Goal: Transaction & Acquisition: Purchase product/service

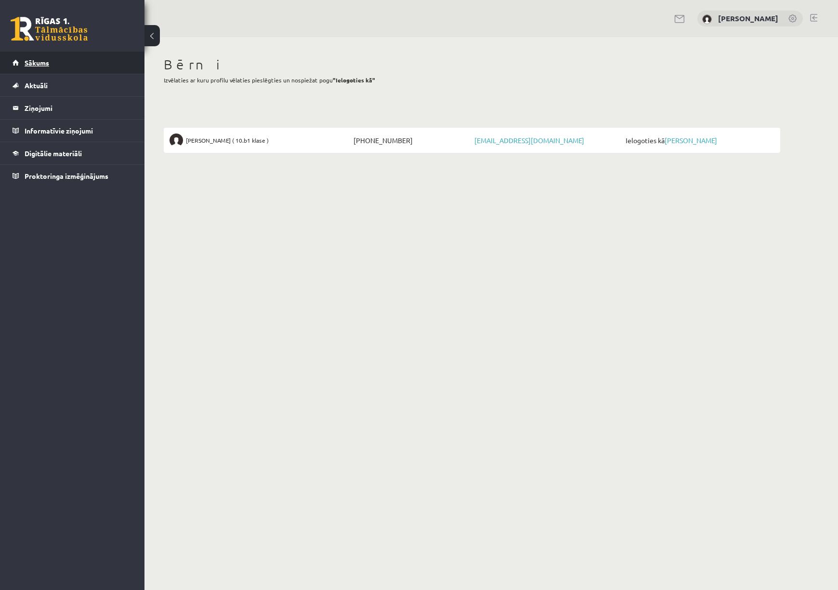
click at [41, 65] on span "Sākums" at bounding box center [37, 62] width 25 height 9
click at [688, 140] on link "[PERSON_NAME]" at bounding box center [691, 140] width 52 height 9
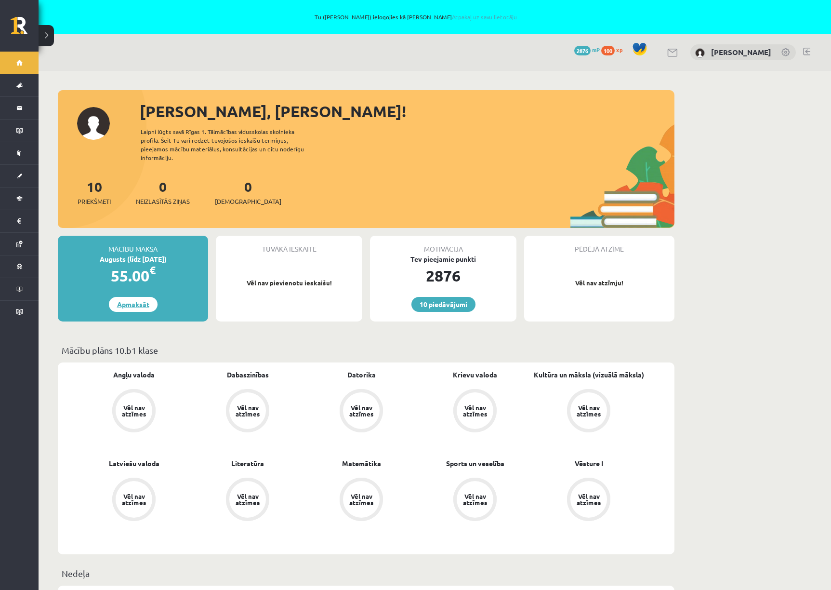
click at [129, 298] on link "Apmaksāt" at bounding box center [133, 304] width 49 height 15
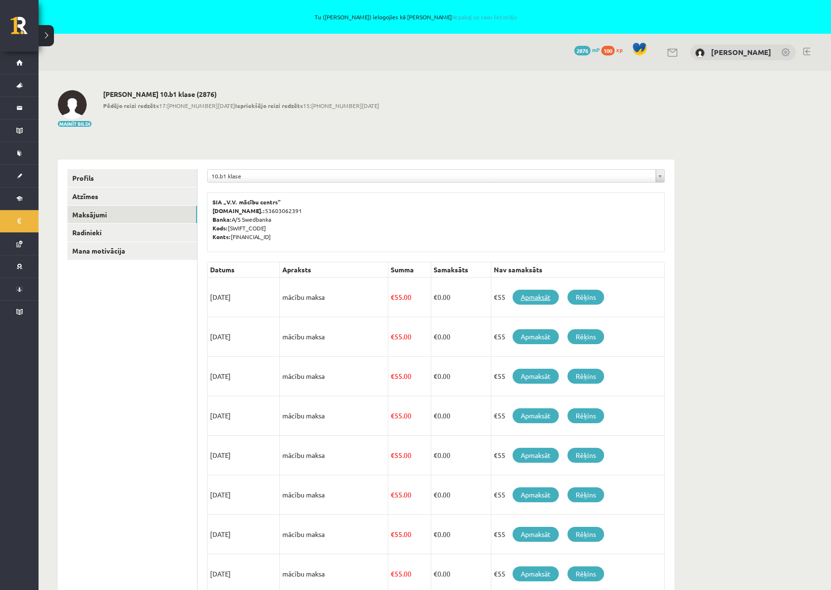
click at [533, 297] on link "Apmaksāt" at bounding box center [535, 296] width 46 height 15
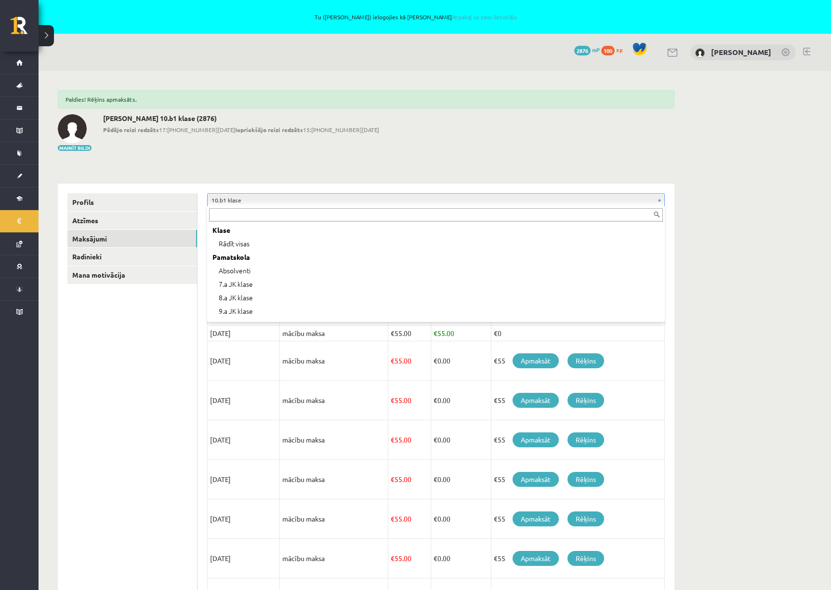
scroll to position [92, 0]
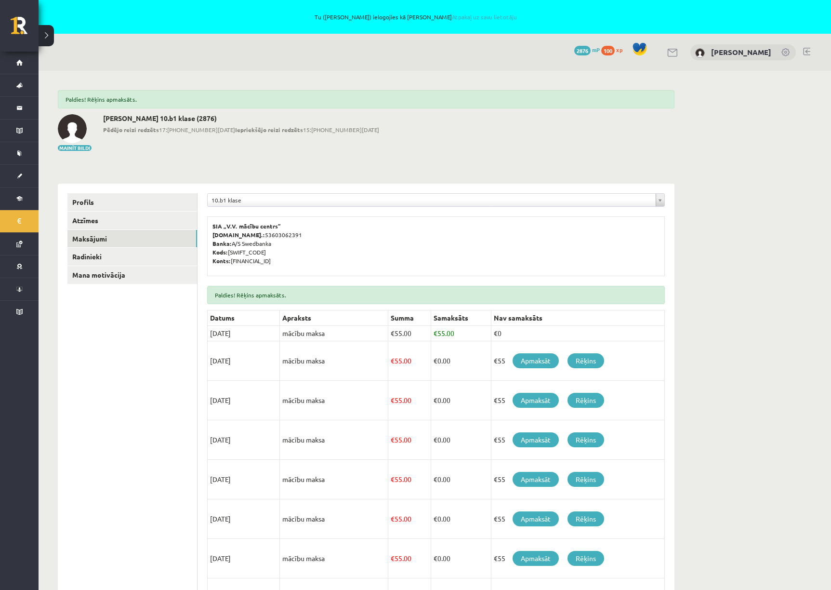
click at [806, 52] on link at bounding box center [806, 52] width 7 height 8
